Goal: Check status

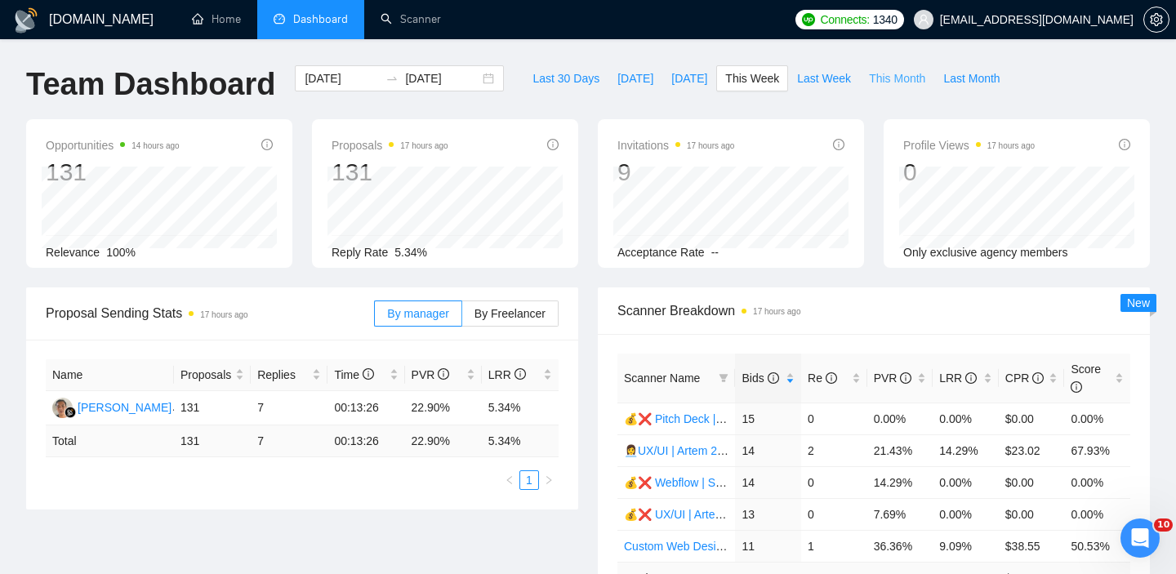
click at [877, 80] on span "This Month" at bounding box center [897, 78] width 56 height 18
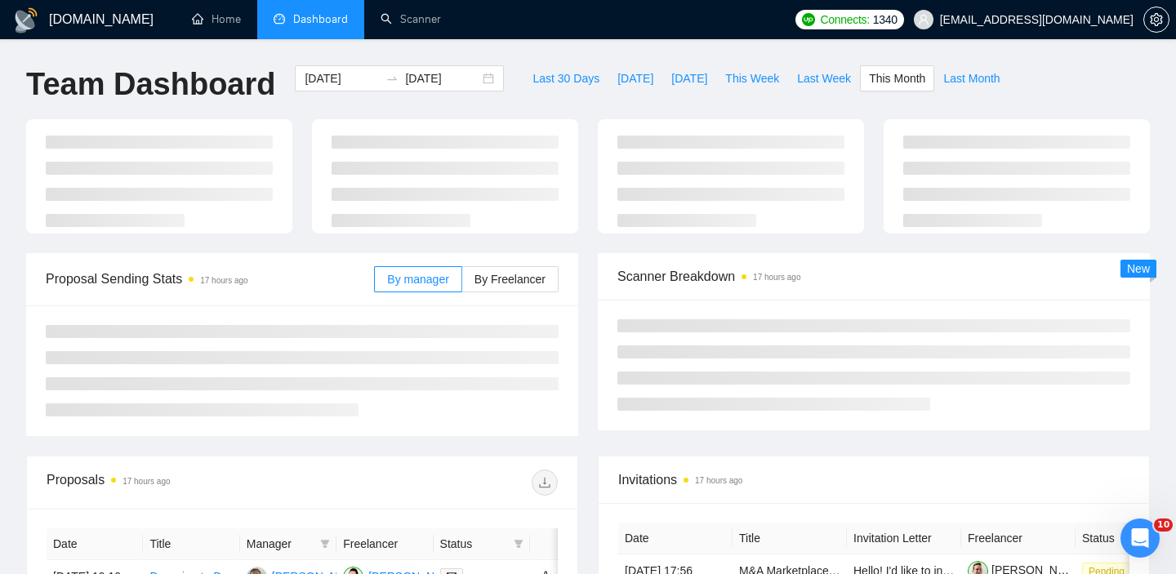
type input "[DATE]"
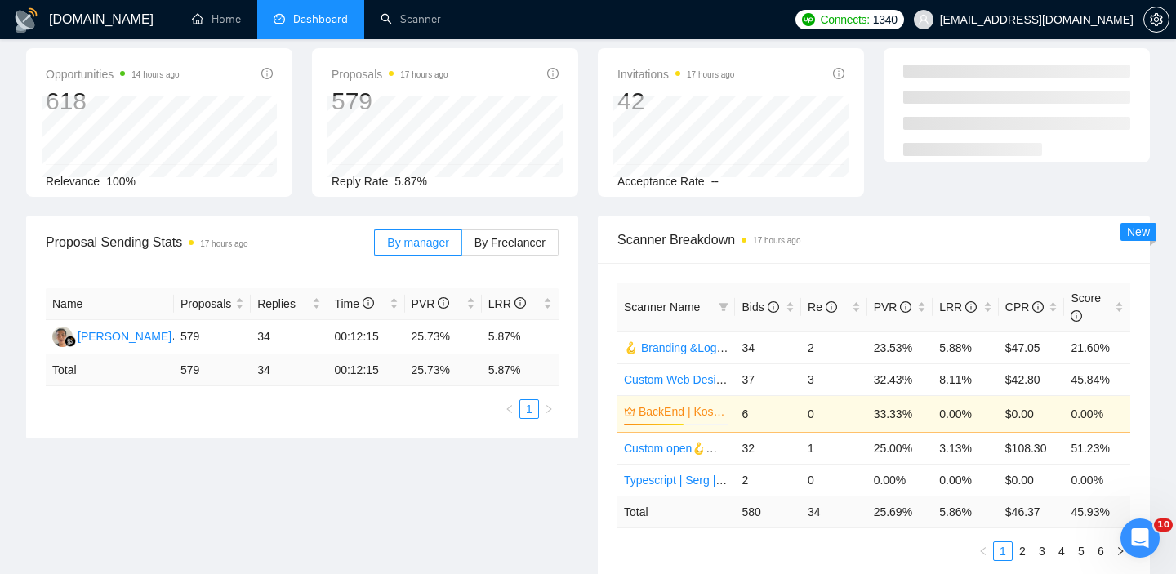
scroll to position [134, 0]
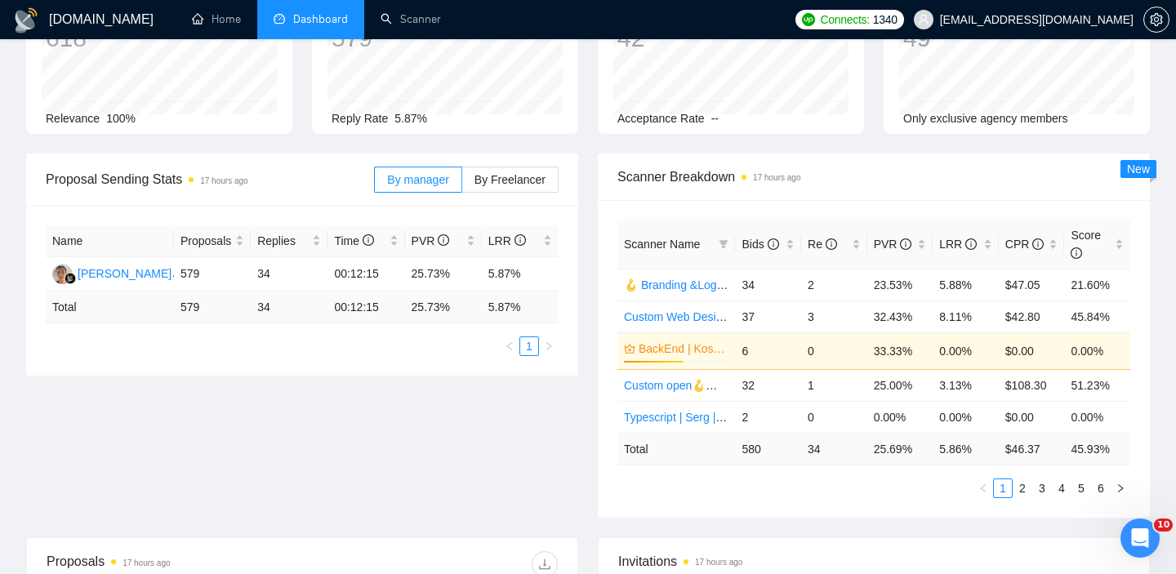
click at [897, 499] on div "Scanner Name Bids Re PVR LRR CPR Score 🪝 Branding &Logo | Val | 25/09 added oth…" at bounding box center [874, 359] width 552 height 318
click at [921, 245] on div "PVR" at bounding box center [900, 244] width 53 height 18
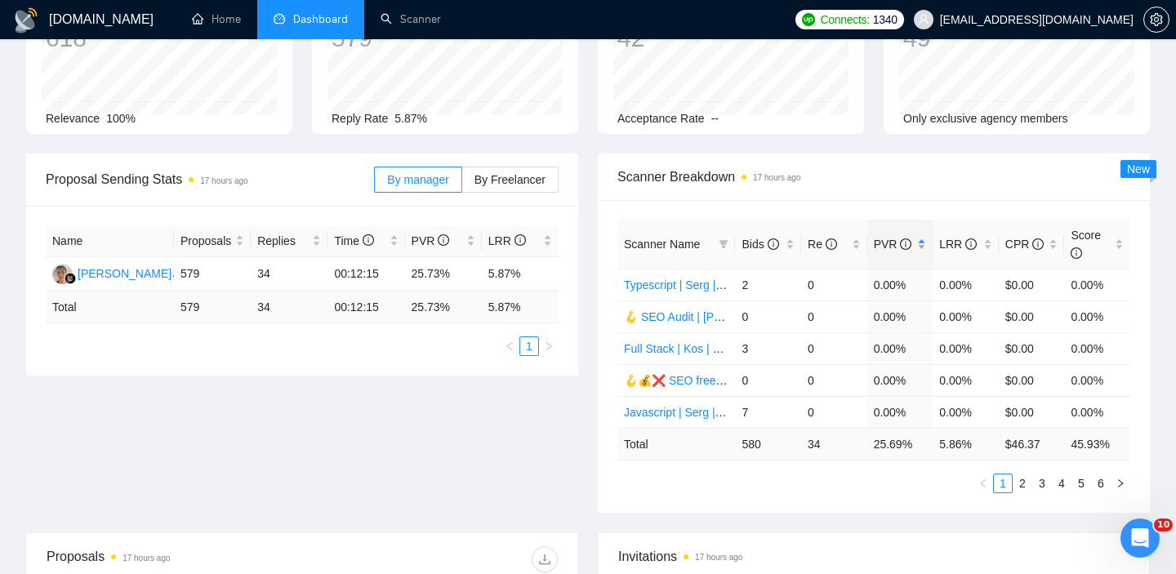
click at [921, 245] on div "PVR" at bounding box center [900, 244] width 53 height 18
click at [791, 246] on div "Bids" at bounding box center [768, 244] width 53 height 18
click at [676, 473] on div "Scanner Name Bids Re PVR LRR CPR Score 💰❌ Pitch Deck | Val | 25.09 16% view 88 …" at bounding box center [873, 357] width 513 height 274
click at [728, 510] on div "Scanner Name Bids Re PVR LRR CPR Score 💰❌ Pitch Deck | Val | 25.09 16% view 88 …" at bounding box center [874, 356] width 552 height 313
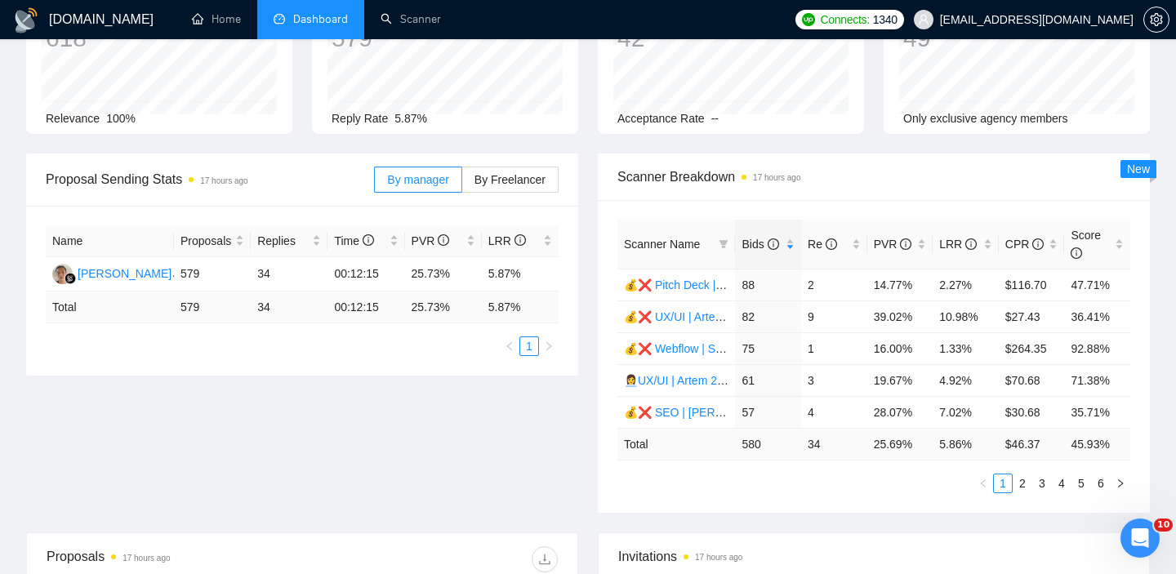
scroll to position [136, 0]
